Goal: Navigation & Orientation: Go to known website

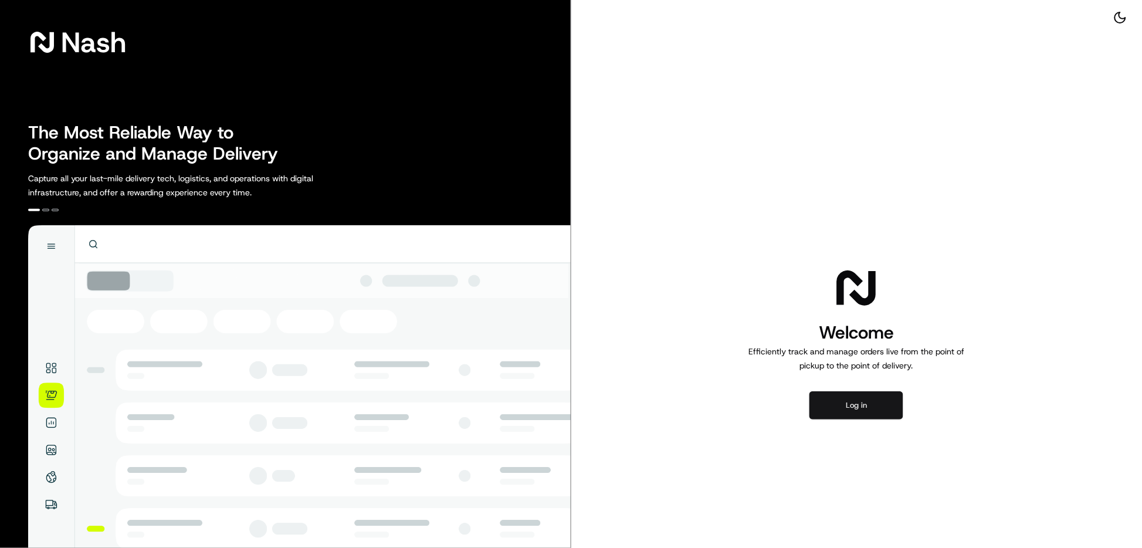
click at [839, 397] on button "Log in" at bounding box center [856, 405] width 94 height 28
